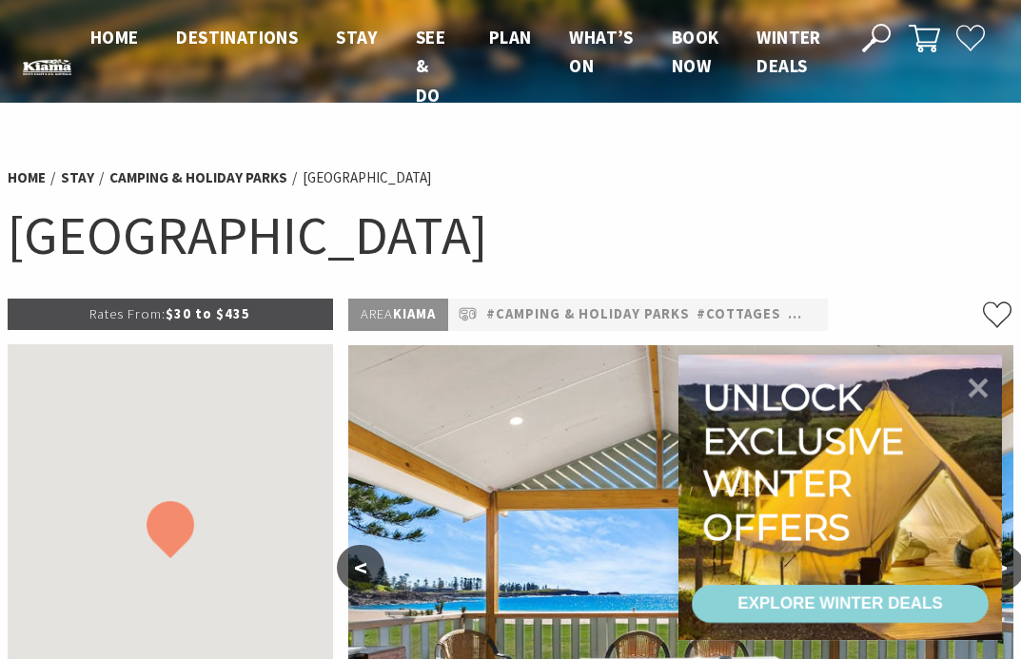
scroll to position [5, 0]
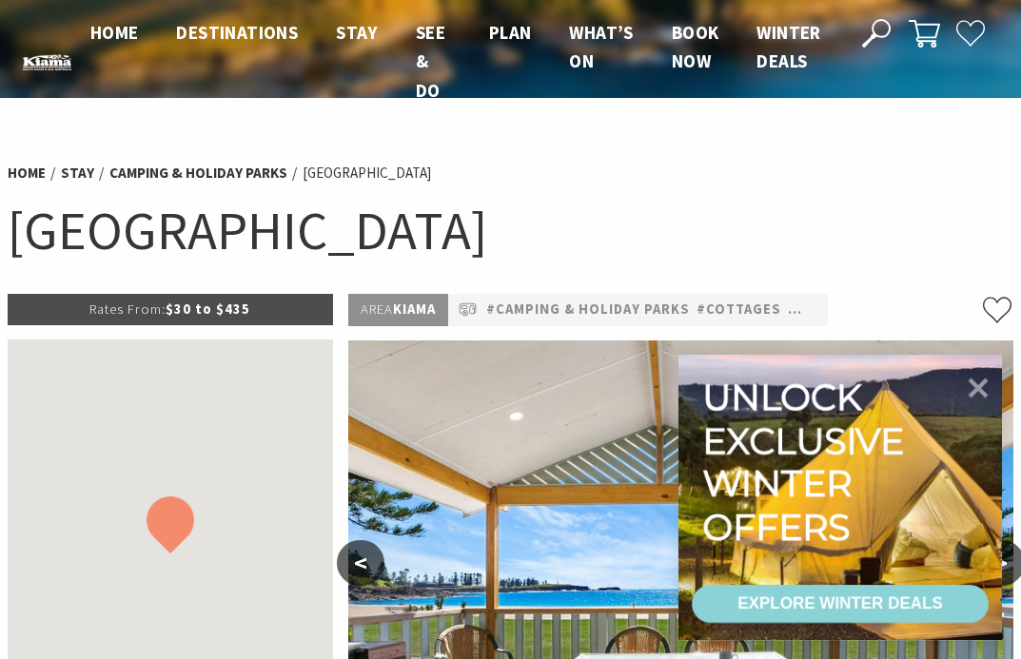
select select "3"
select select "2"
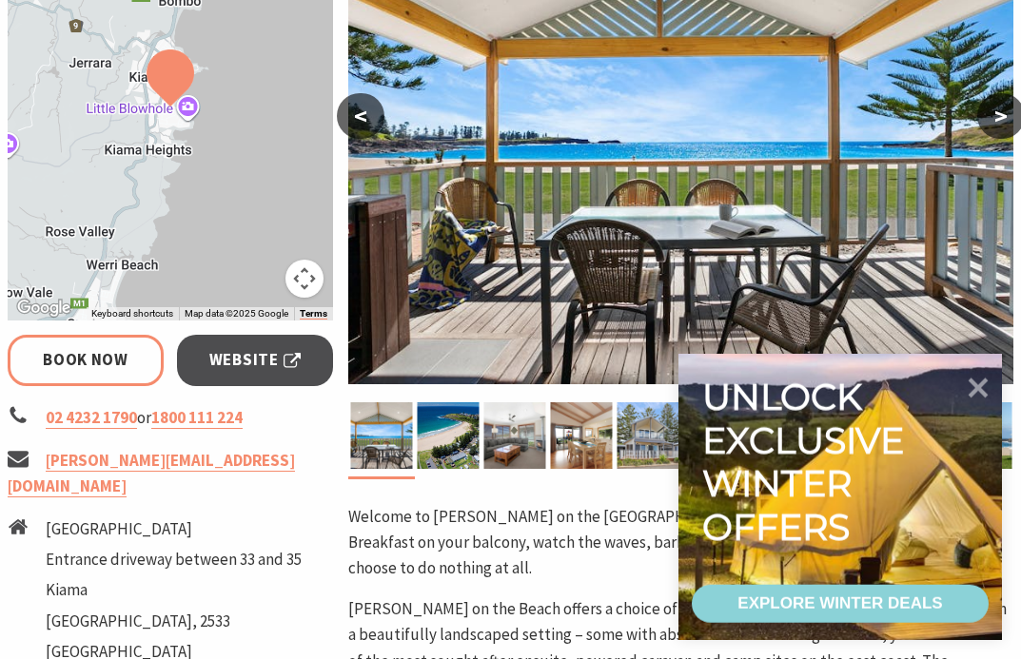
scroll to position [453, 0]
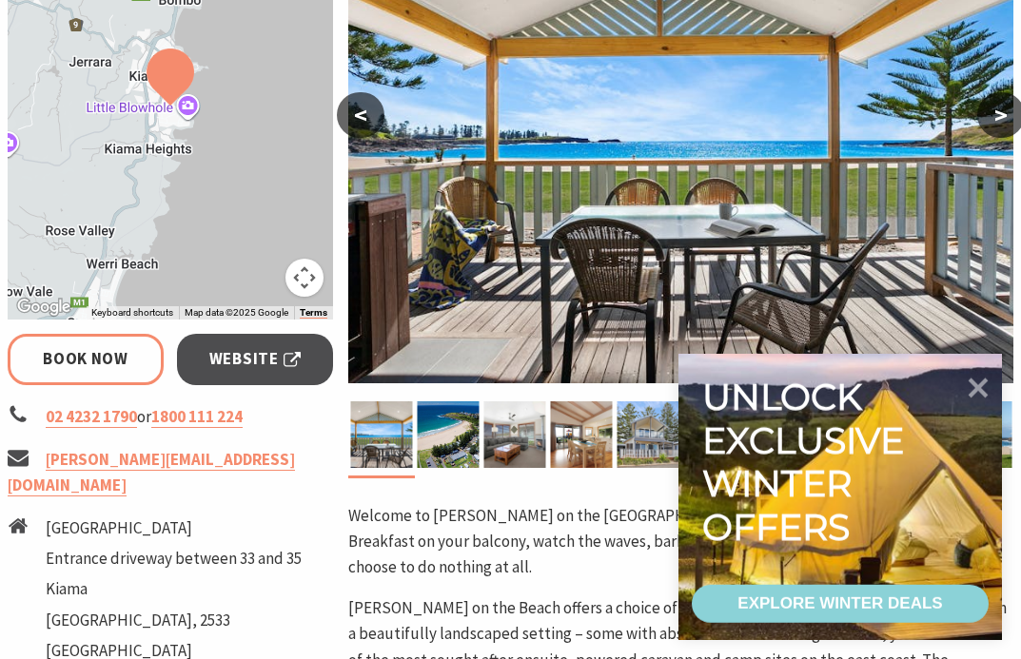
click at [254, 352] on span "Website" at bounding box center [254, 359] width 91 height 26
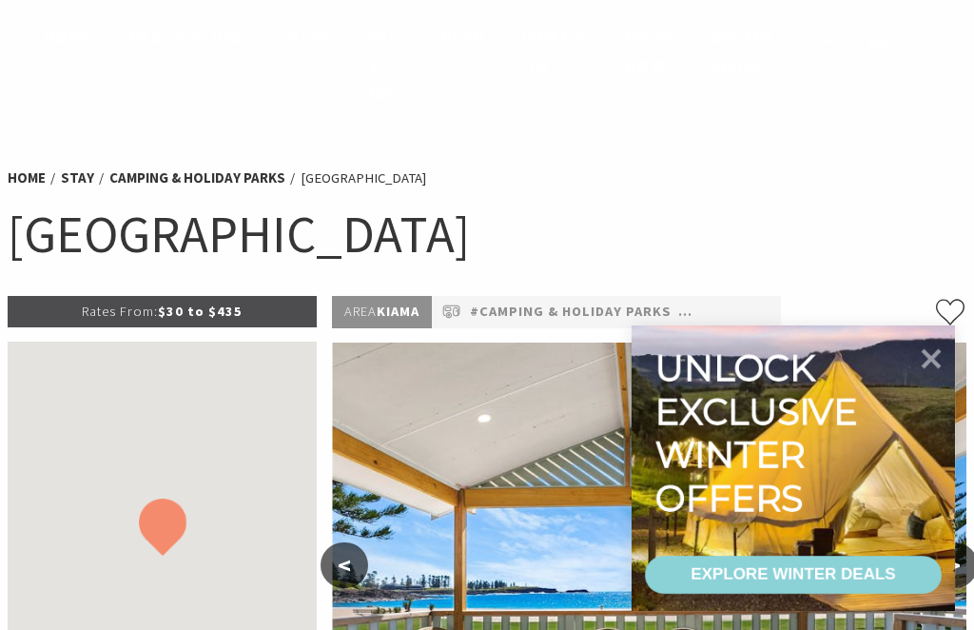
select select "3"
select select "2"
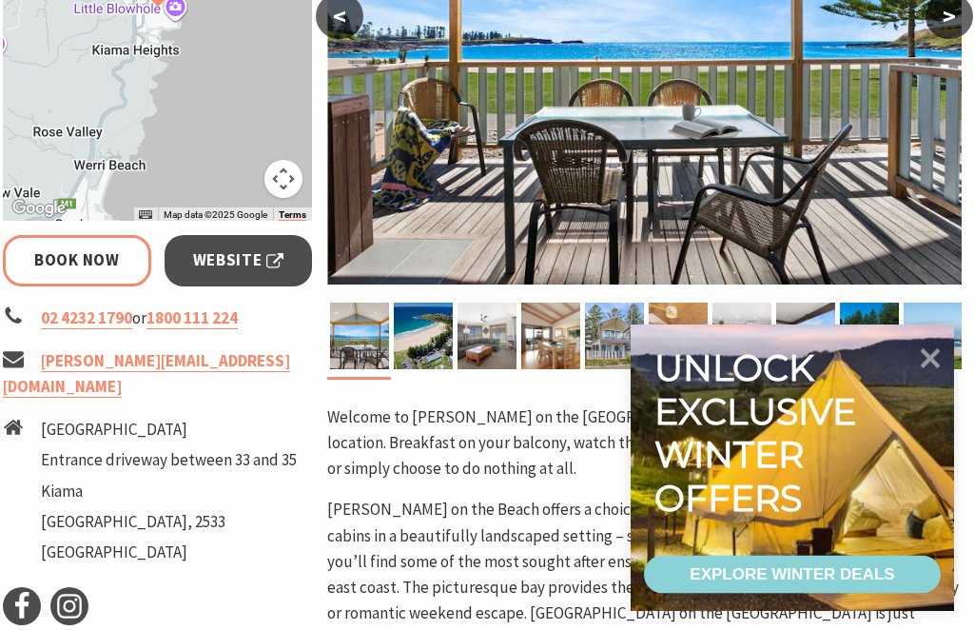
scroll to position [558, 4]
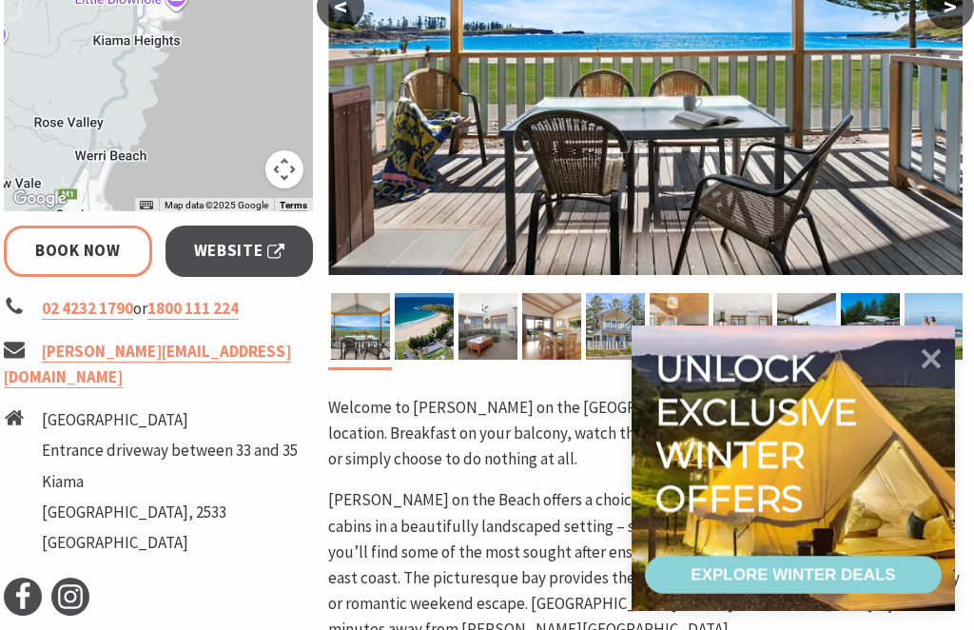
click at [258, 248] on span "Website" at bounding box center [239, 251] width 91 height 26
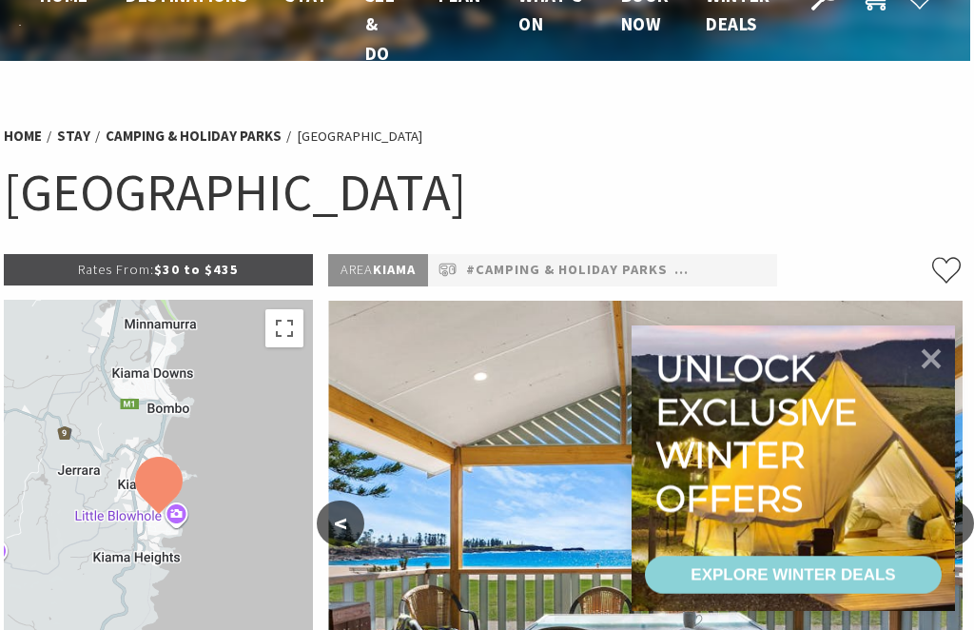
scroll to position [40, 4]
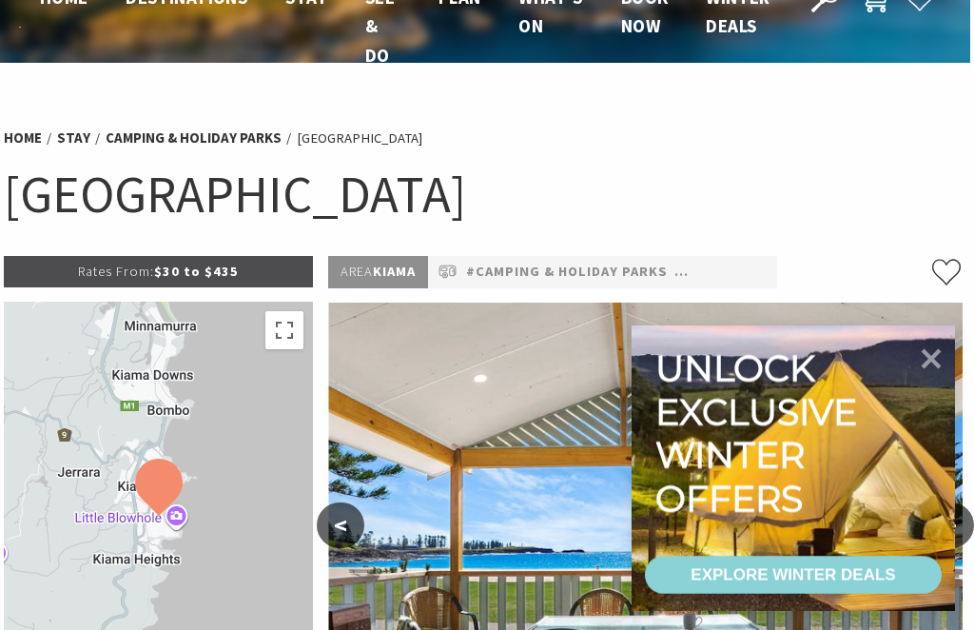
click at [927, 361] on icon at bounding box center [932, 359] width 20 height 20
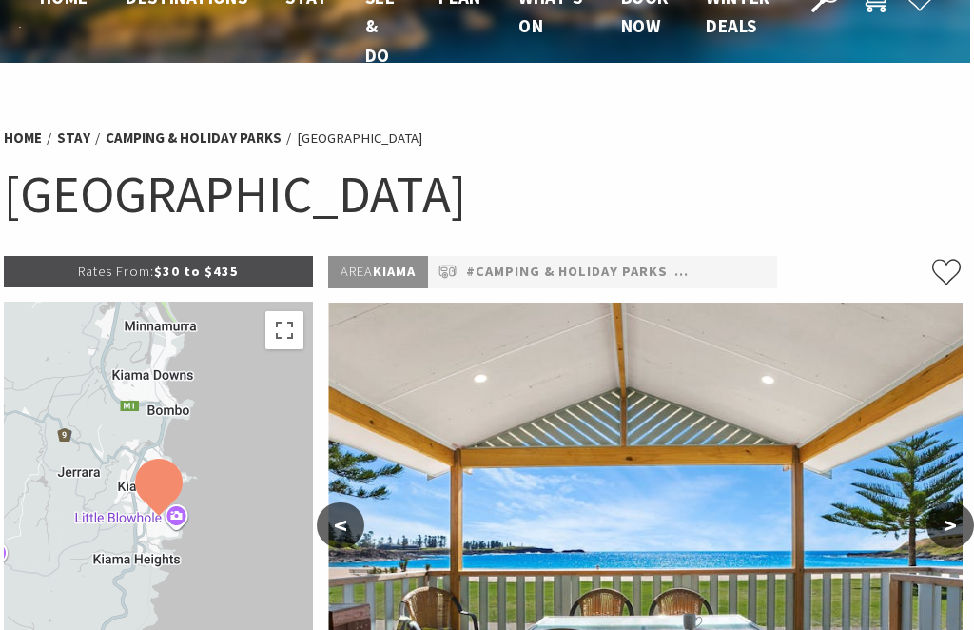
scroll to position [0, 4]
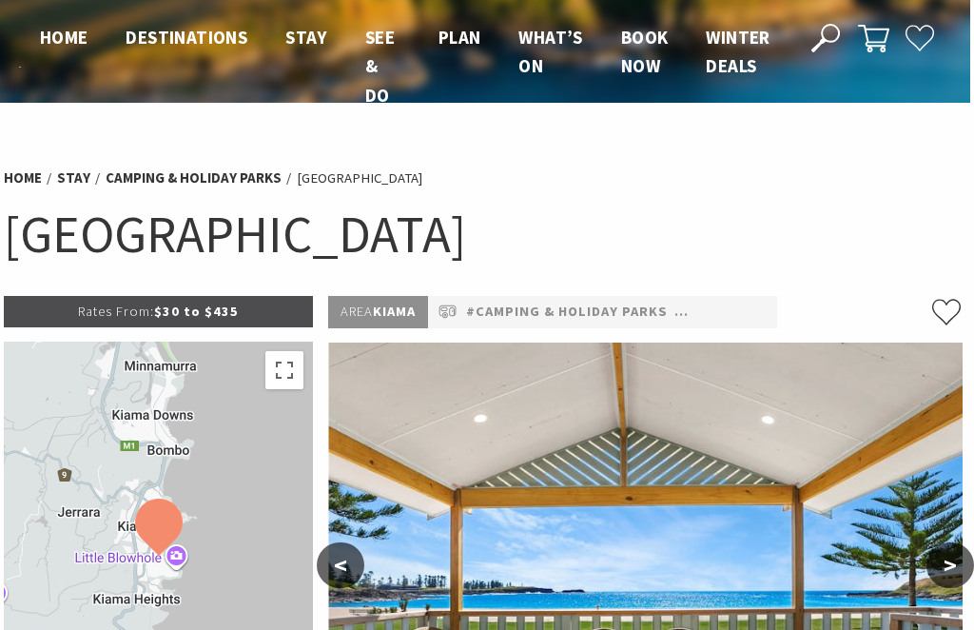
select select "3"
